Goal: Check status: Check status

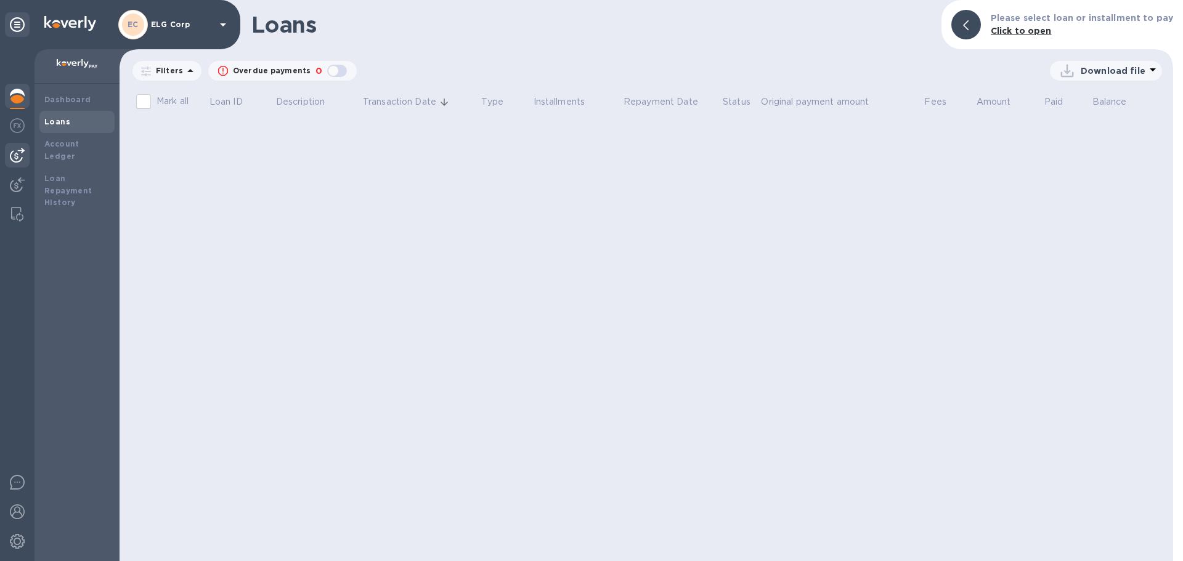
click at [20, 147] on div at bounding box center [17, 155] width 25 height 25
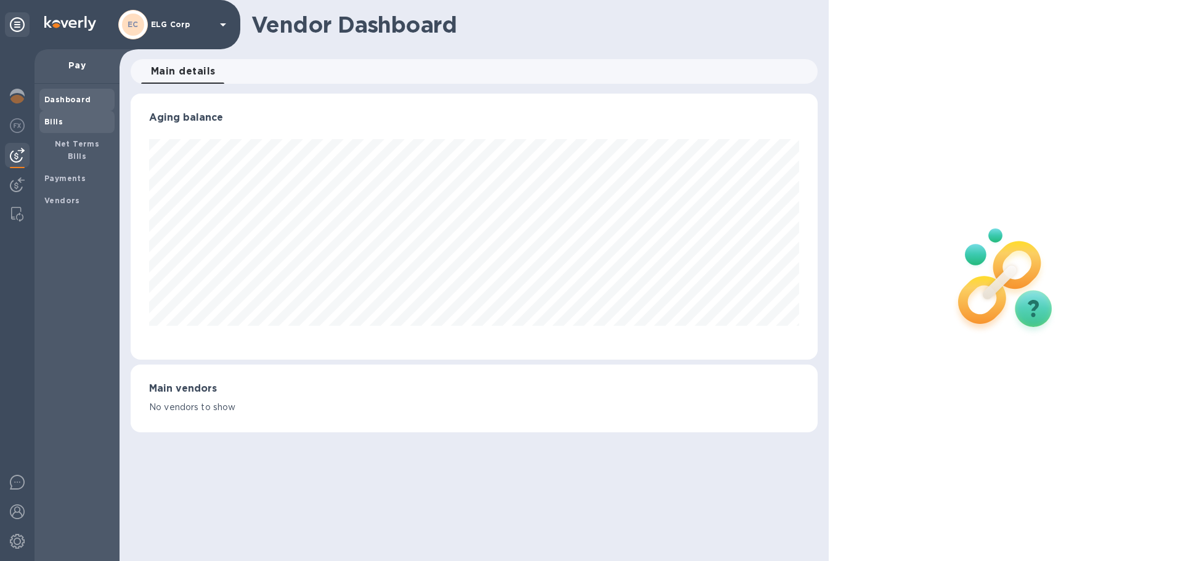
scroll to position [266, 686]
click at [73, 124] on span "Bills" at bounding box center [76, 122] width 65 height 12
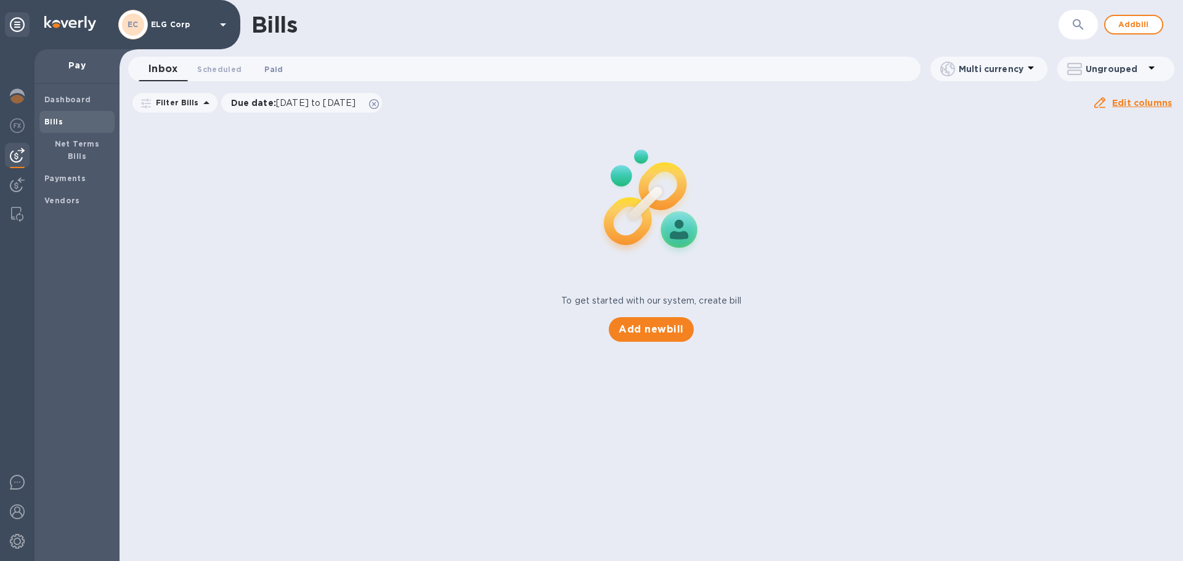
click at [270, 71] on span "Paid 0" at bounding box center [273, 69] width 18 height 13
